Goal: Task Accomplishment & Management: Manage account settings

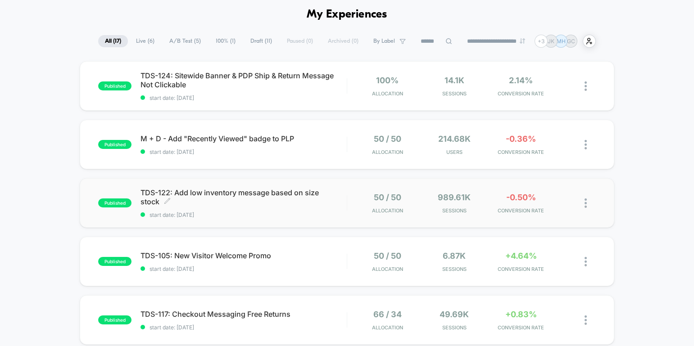
scroll to position [39, 0]
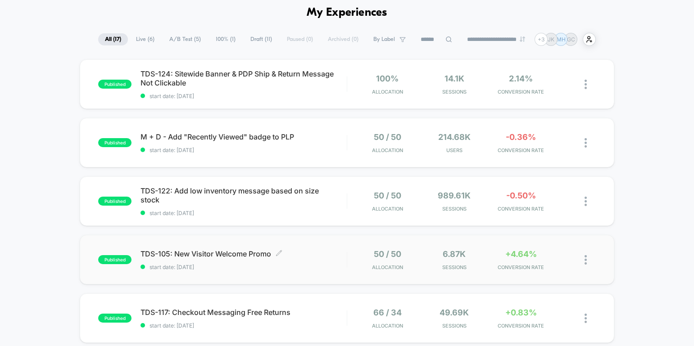
click at [239, 256] on span "TDS-105: New Visitor Welcome Promo Click to edit experience details" at bounding box center [244, 254] width 206 height 9
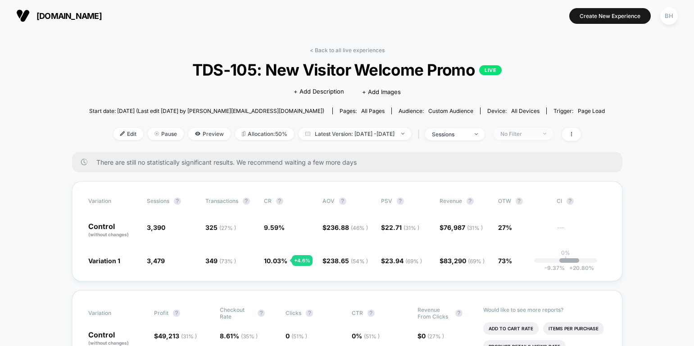
click at [537, 136] on div "No Filter" at bounding box center [519, 134] width 36 height 7
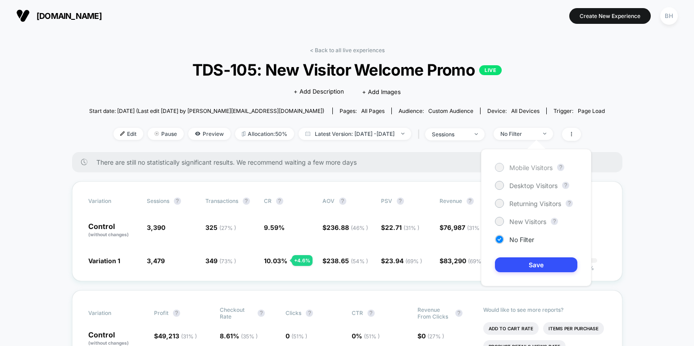
click at [503, 166] on div at bounding box center [499, 167] width 9 height 9
click at [514, 265] on button "Save" at bounding box center [536, 265] width 82 height 15
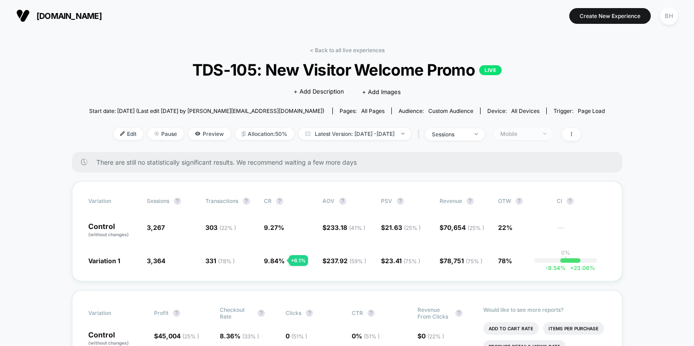
click at [537, 133] on div "Mobile" at bounding box center [519, 134] width 36 height 7
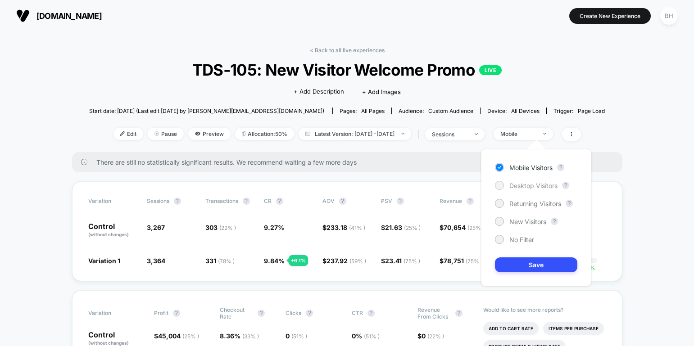
click at [519, 185] on span "Desktop Visitors" at bounding box center [534, 186] width 48 height 8
click at [562, 266] on button "Save" at bounding box center [536, 265] width 82 height 15
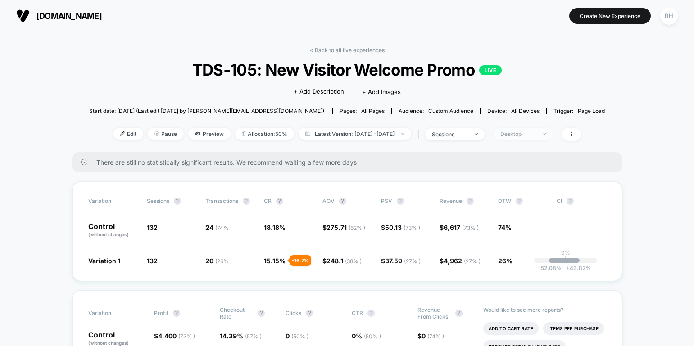
click at [537, 136] on div "Desktop" at bounding box center [519, 134] width 36 height 7
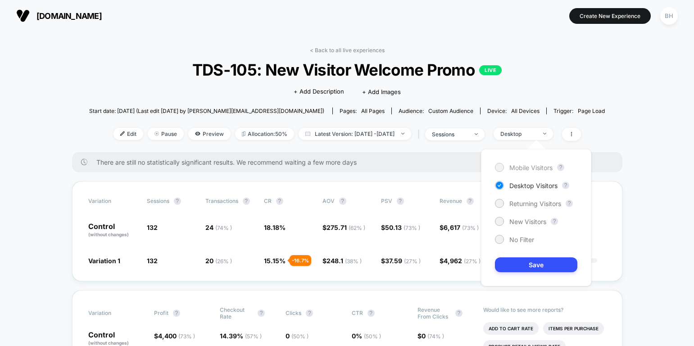
click at [524, 165] on span "Mobile Visitors" at bounding box center [531, 168] width 43 height 8
drag, startPoint x: 531, startPoint y: 266, endPoint x: 642, endPoint y: 220, distance: 119.6
click at [531, 266] on button "Save" at bounding box center [536, 265] width 82 height 15
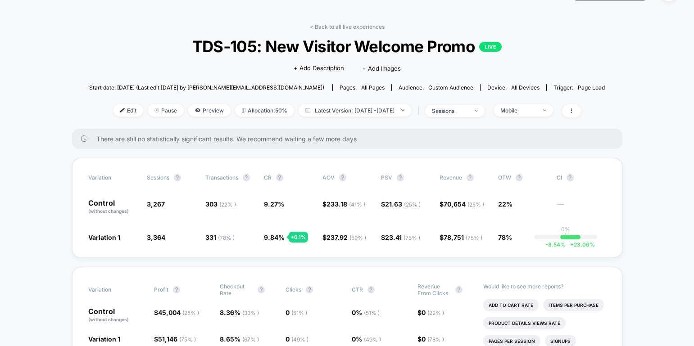
scroll to position [39, 0]
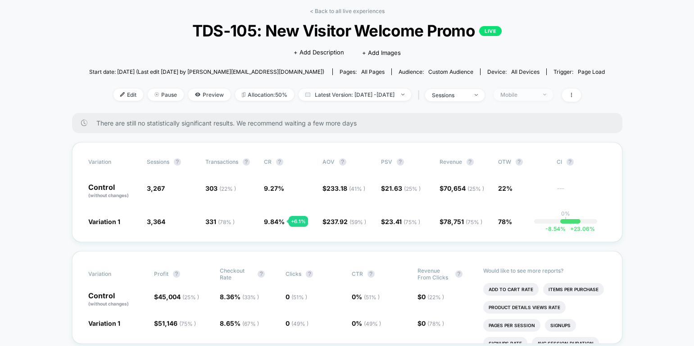
click at [537, 97] on div "Mobile" at bounding box center [519, 94] width 36 height 7
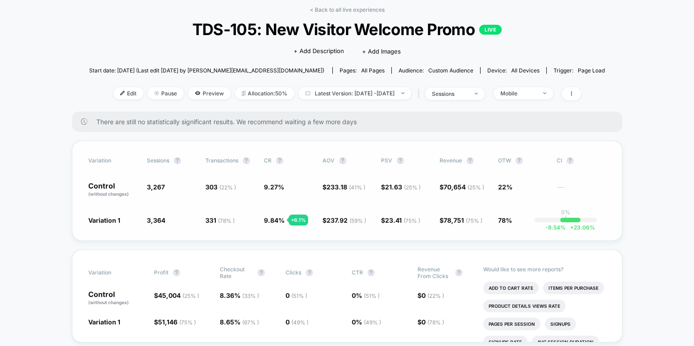
scroll to position [40, 0]
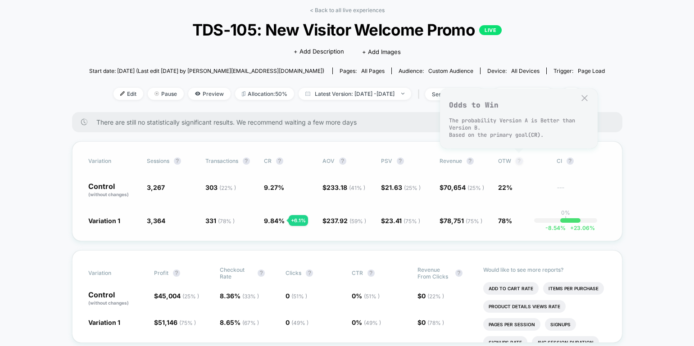
click at [519, 160] on button "?" at bounding box center [519, 161] width 7 height 7
click at [537, 95] on div "Mobile" at bounding box center [519, 94] width 36 height 7
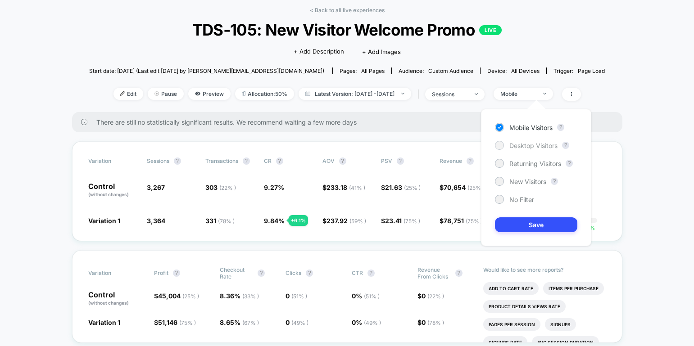
click at [532, 146] on span "Desktop Visitors" at bounding box center [534, 146] width 48 height 8
click at [524, 227] on button "Save" at bounding box center [536, 225] width 82 height 15
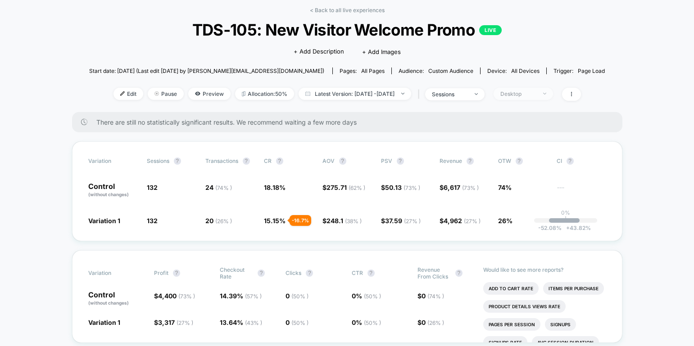
click at [553, 94] on span "Desktop" at bounding box center [523, 94] width 59 height 12
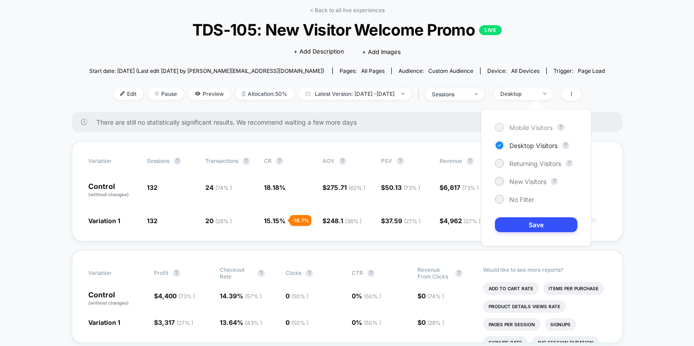
click at [519, 127] on span "Mobile Visitors" at bounding box center [531, 128] width 43 height 8
click at [496, 180] on div at bounding box center [499, 181] width 7 height 7
click at [521, 224] on button "Save" at bounding box center [536, 225] width 82 height 15
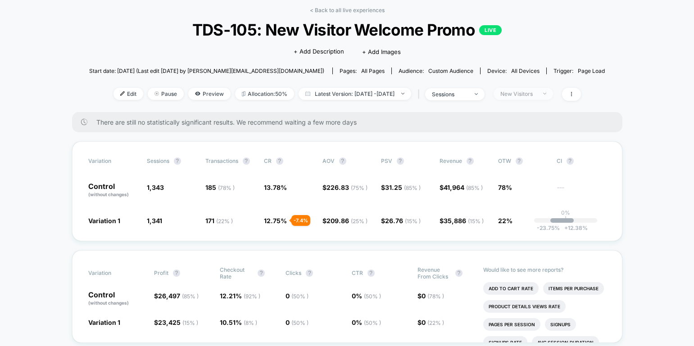
click at [537, 93] on div "New Visitors" at bounding box center [519, 94] width 36 height 7
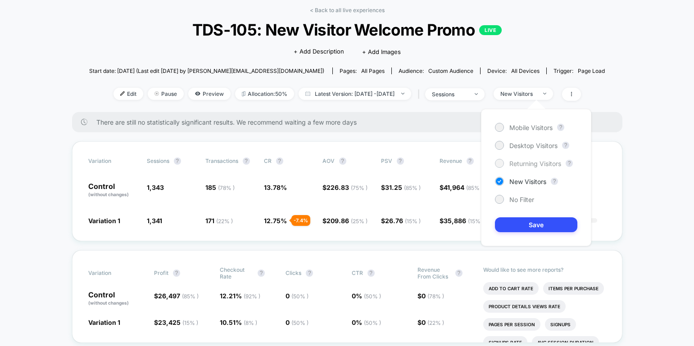
click at [502, 163] on div at bounding box center [499, 163] width 7 height 7
click at [509, 224] on button "Save" at bounding box center [536, 225] width 82 height 15
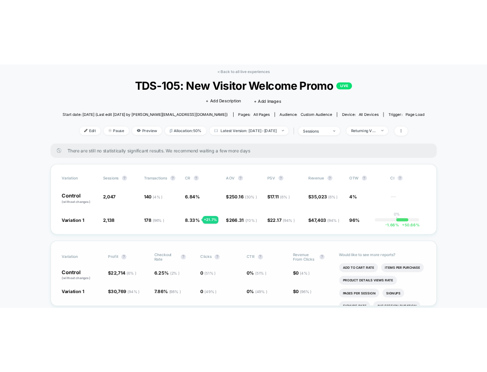
scroll to position [44, 0]
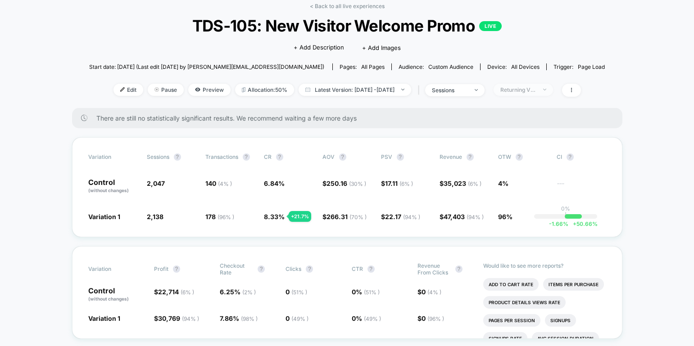
click at [537, 90] on div "Returning Visitors" at bounding box center [519, 89] width 36 height 7
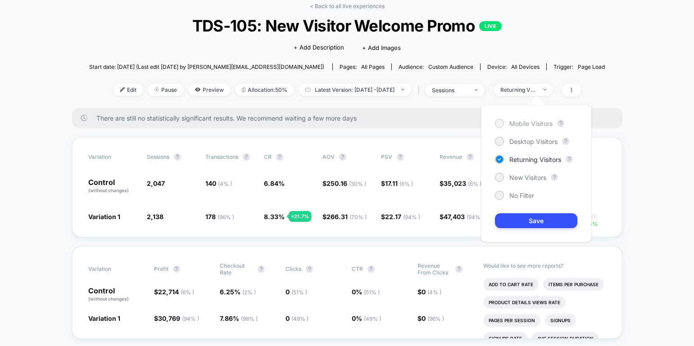
click at [497, 121] on div at bounding box center [499, 123] width 7 height 7
click at [513, 221] on button "Save" at bounding box center [536, 221] width 82 height 15
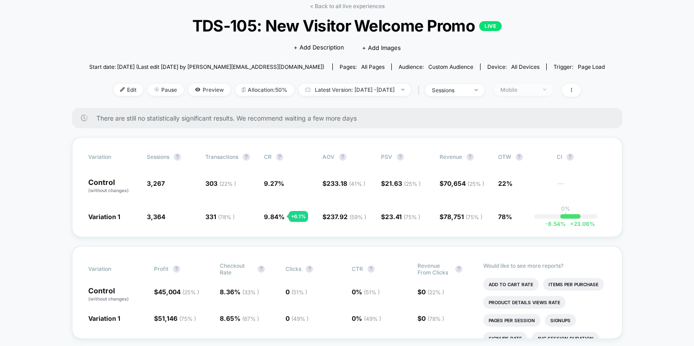
click at [546, 89] on img at bounding box center [544, 90] width 3 height 2
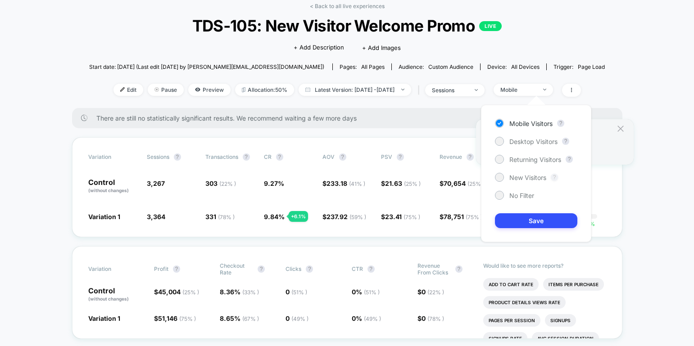
click at [556, 179] on button "?" at bounding box center [554, 177] width 7 height 7
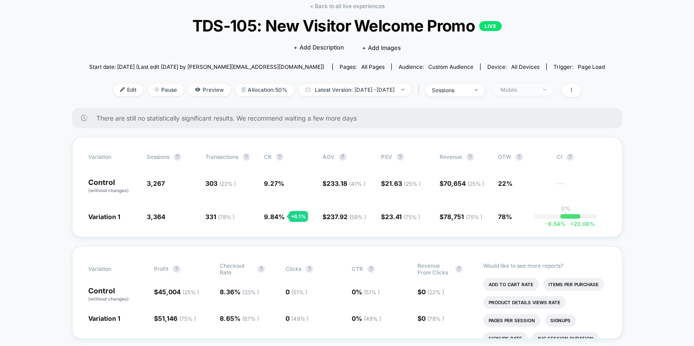
click at [553, 91] on span "Mobile" at bounding box center [523, 90] width 59 height 12
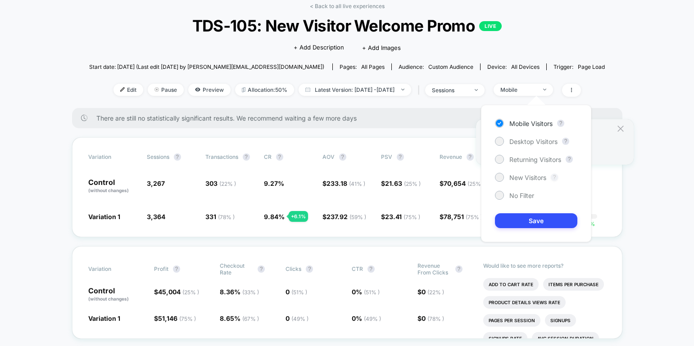
click at [553, 177] on button "?" at bounding box center [554, 177] width 7 height 7
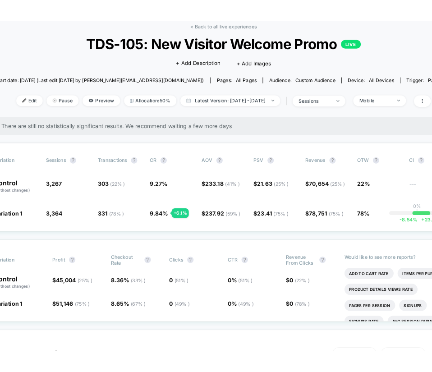
scroll to position [44, 81]
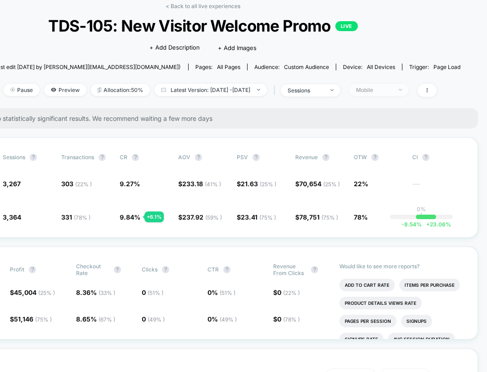
click at [409, 89] on span "Mobile" at bounding box center [379, 90] width 59 height 12
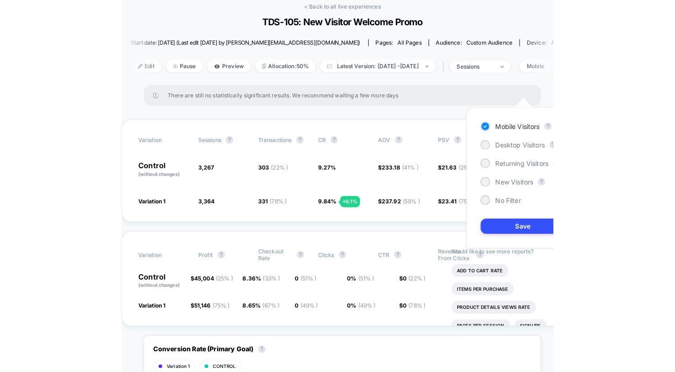
scroll to position [44, 0]
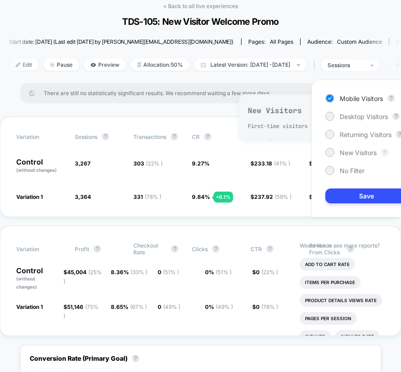
click at [385, 154] on button "?" at bounding box center [384, 152] width 7 height 7
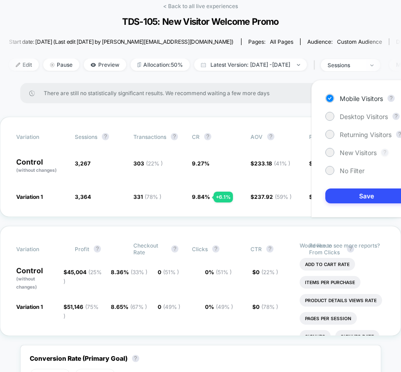
click at [385, 154] on button "?" at bounding box center [384, 152] width 7 height 7
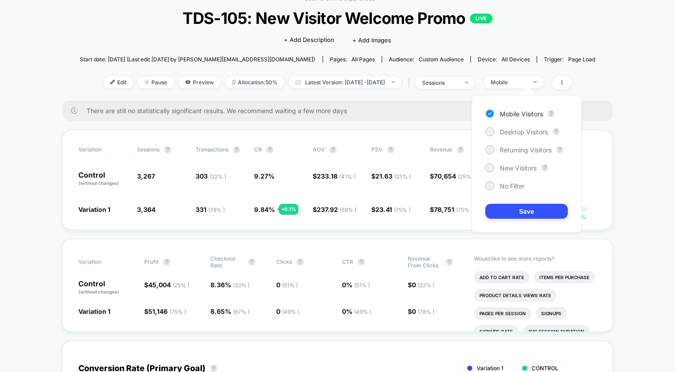
scroll to position [56, 0]
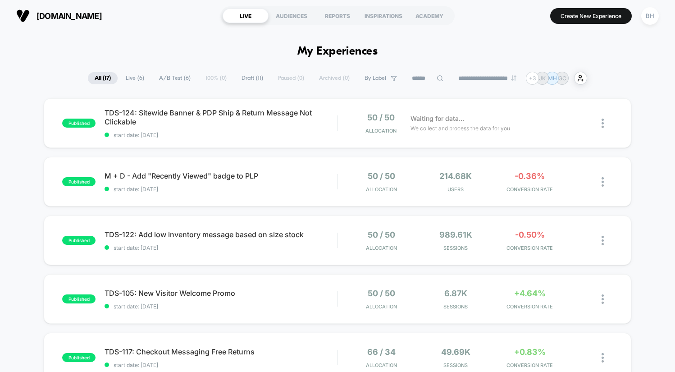
click at [331, 55] on h1 "My Experiences" at bounding box center [337, 51] width 81 height 13
